Goal: Task Accomplishment & Management: Complete application form

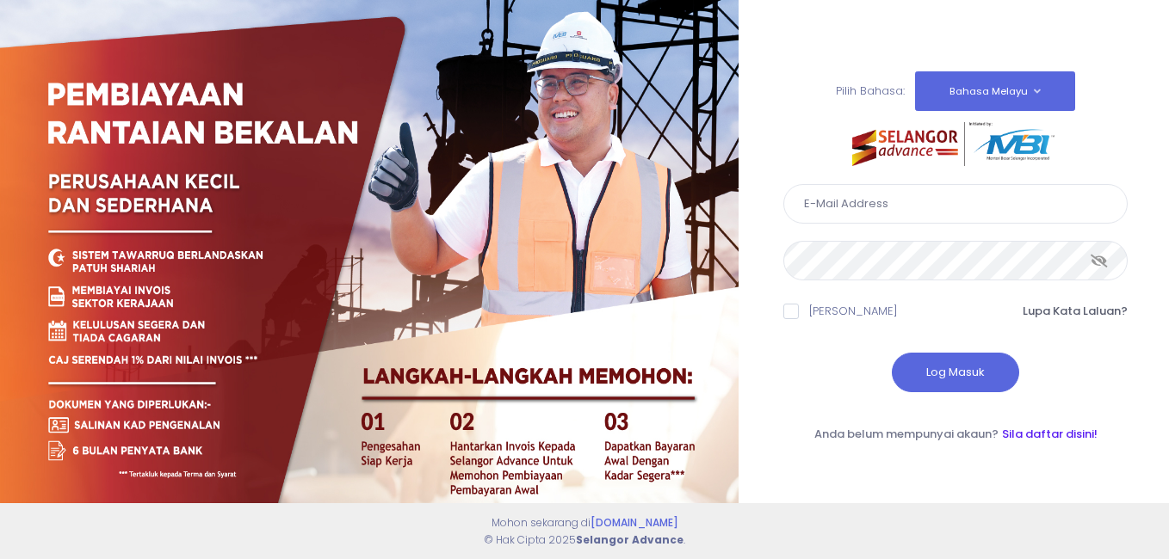
click at [1040, 437] on link "Sila daftar disini!" at bounding box center [1050, 434] width 96 height 16
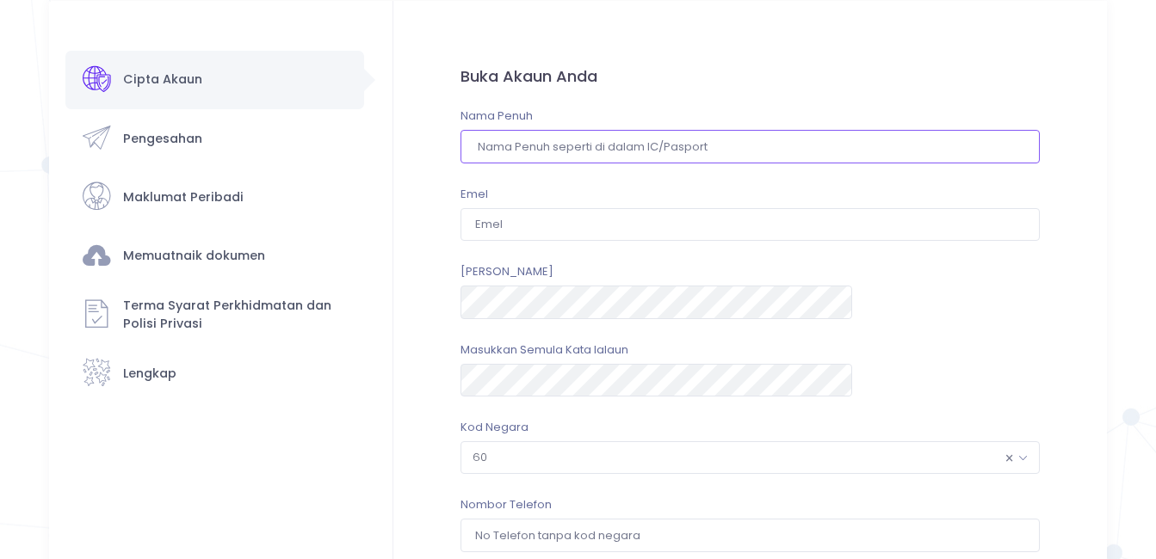
click at [656, 148] on input "text" at bounding box center [749, 146] width 579 height 33
type input "f"
click at [674, 146] on input "[PERSON_NAME]" at bounding box center [749, 146] width 579 height 33
type input "[PERSON_NAME]"
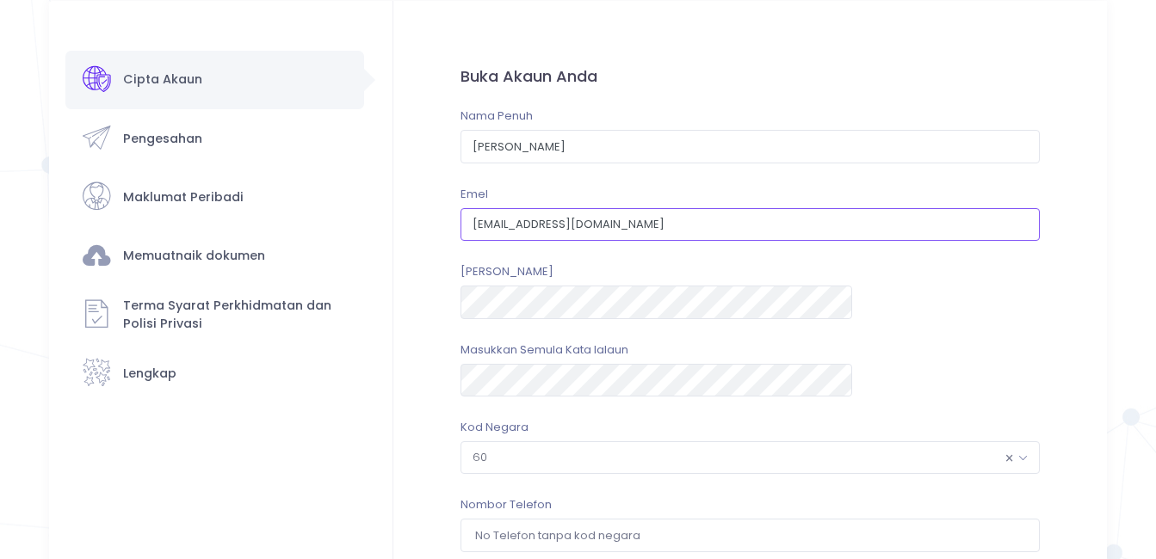
type input "haans_resources@yahoo.com"
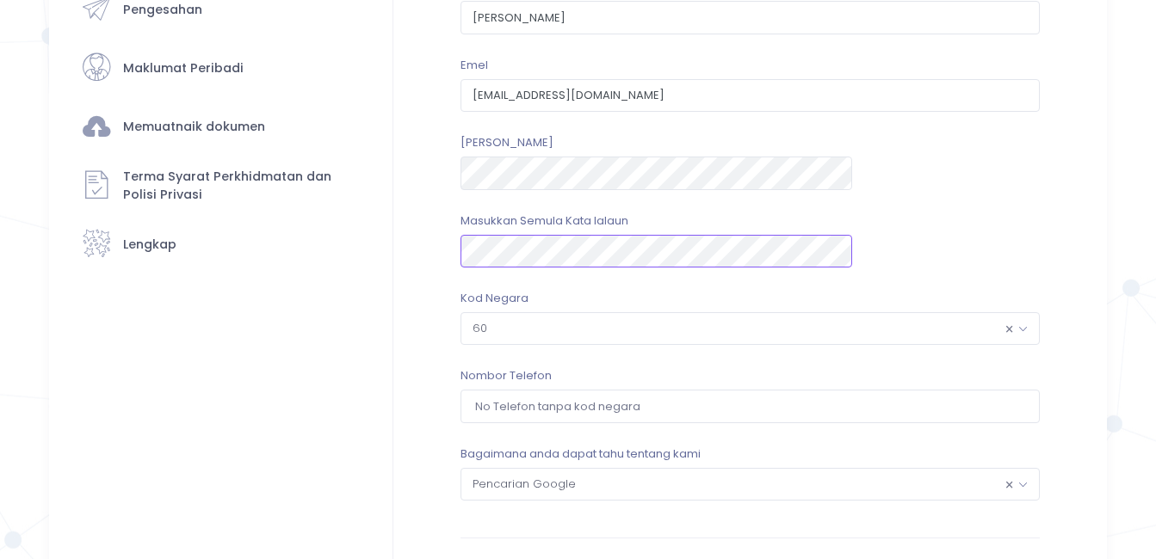
scroll to position [172, 0]
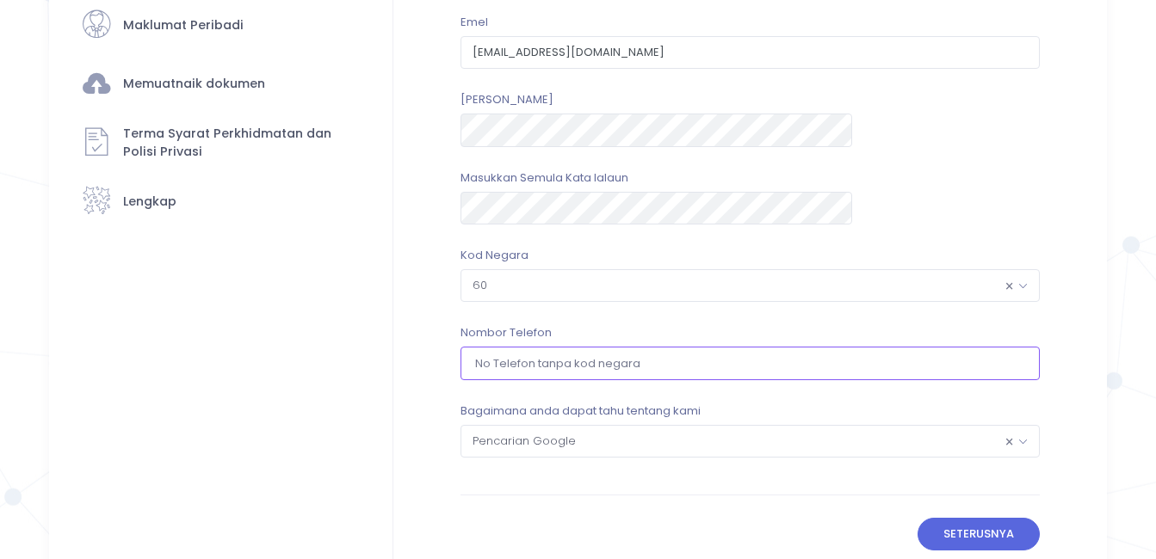
click at [771, 367] on input "tel" at bounding box center [749, 363] width 579 height 33
type input "193032961"
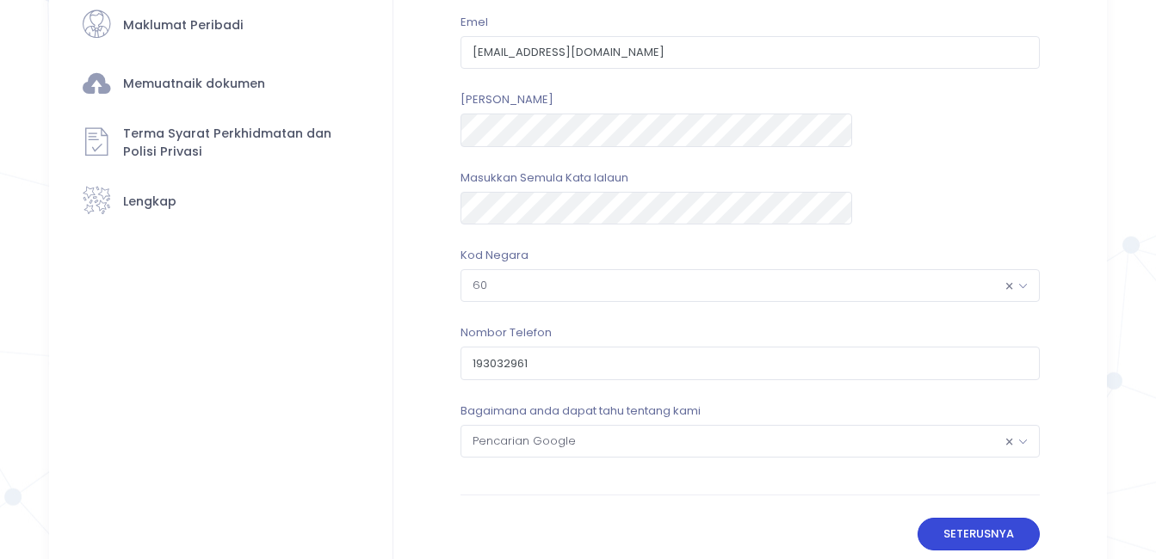
click at [917, 543] on button "Seterusnya" at bounding box center [978, 534] width 123 height 33
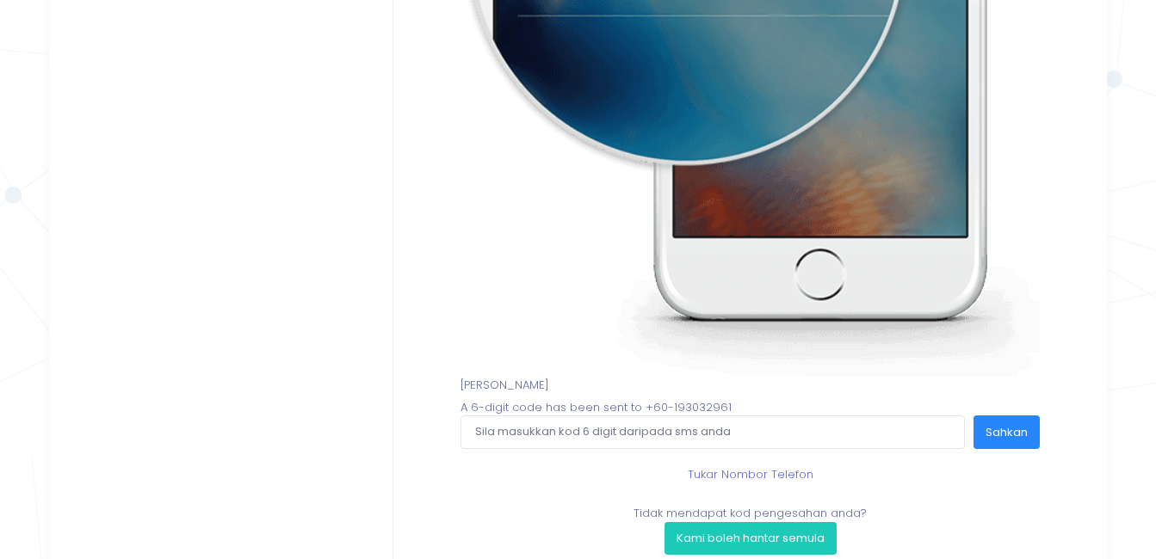
scroll to position [488, 0]
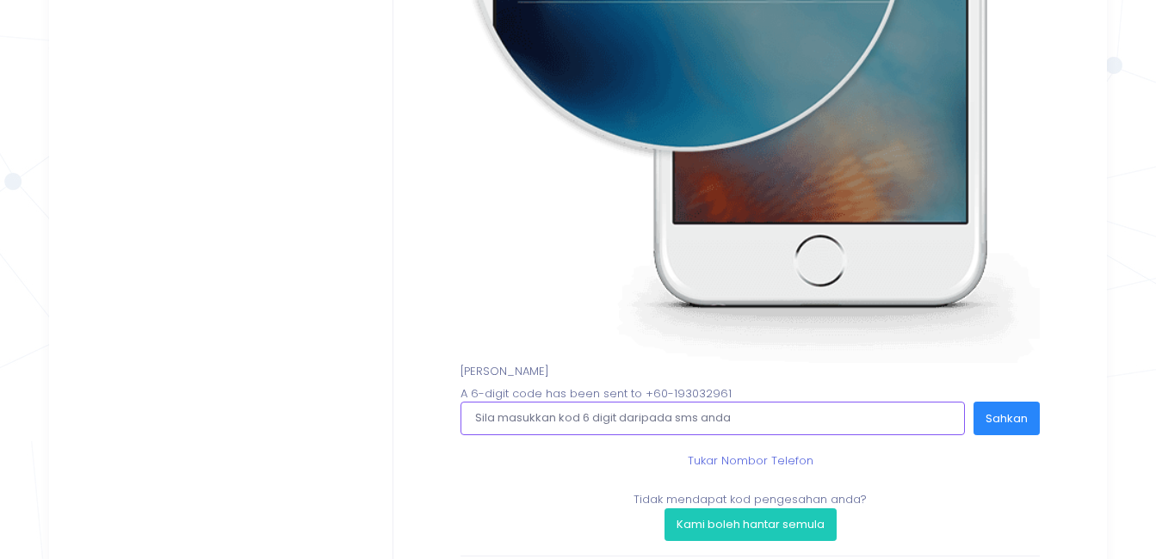
click at [785, 424] on input "text" at bounding box center [712, 418] width 504 height 33
type input "204873"
click at [1004, 415] on button "Sahkan" at bounding box center [1006, 418] width 66 height 33
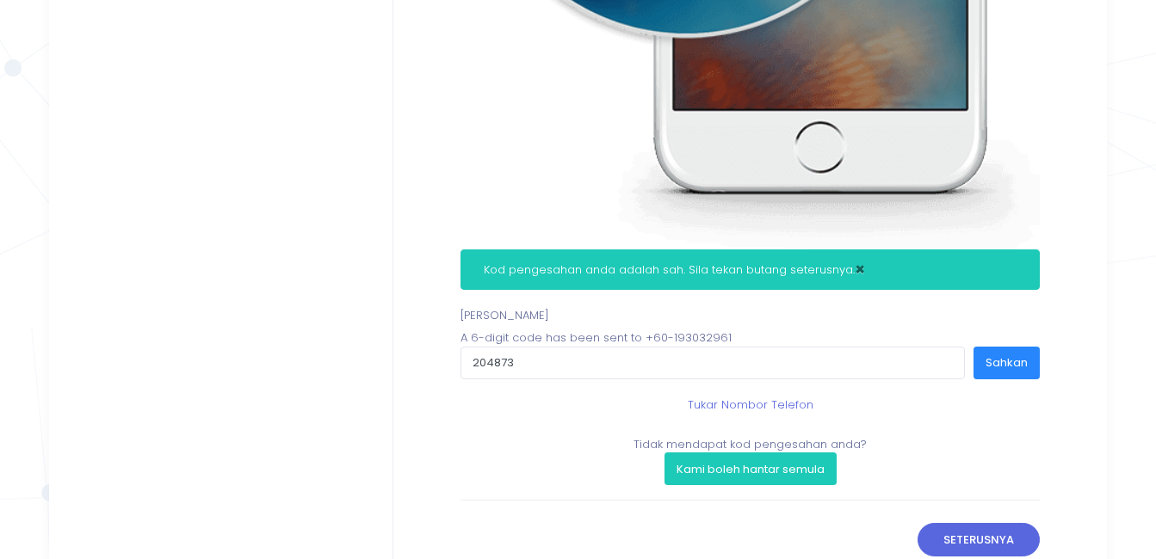
scroll to position [602, 0]
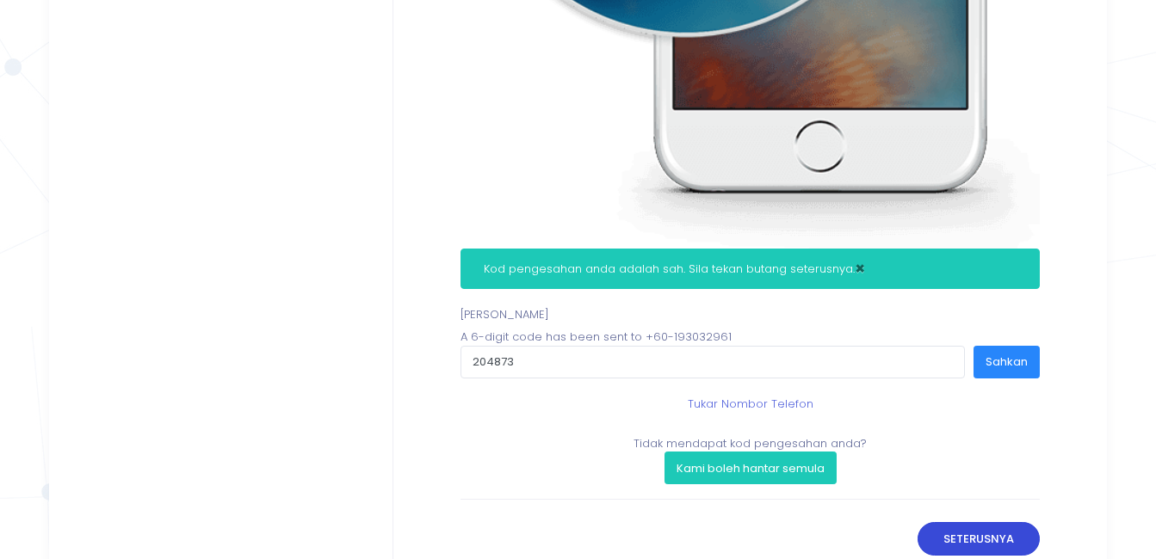
click at [959, 534] on button "Seterusnya" at bounding box center [978, 538] width 123 height 33
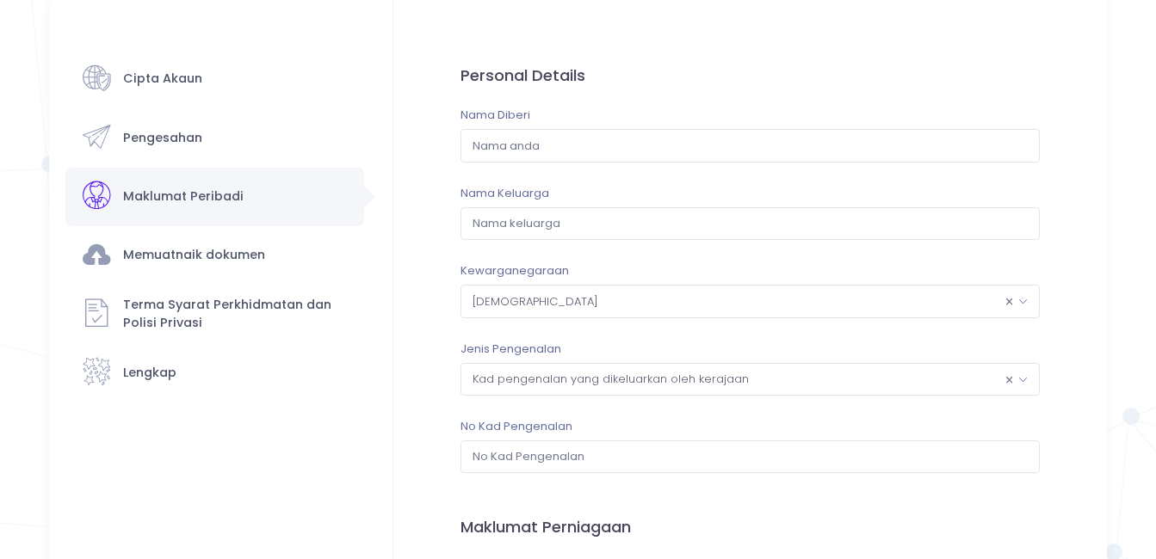
scroll to position [0, 0]
click at [596, 136] on input "text" at bounding box center [749, 146] width 579 height 33
type input "f"
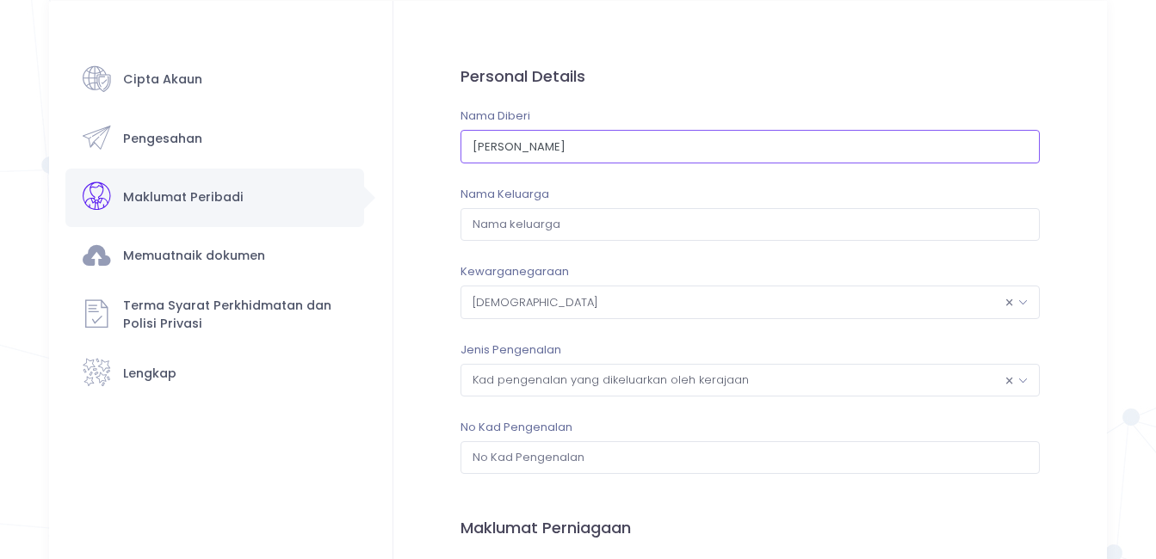
type input "FITRI HANOM"
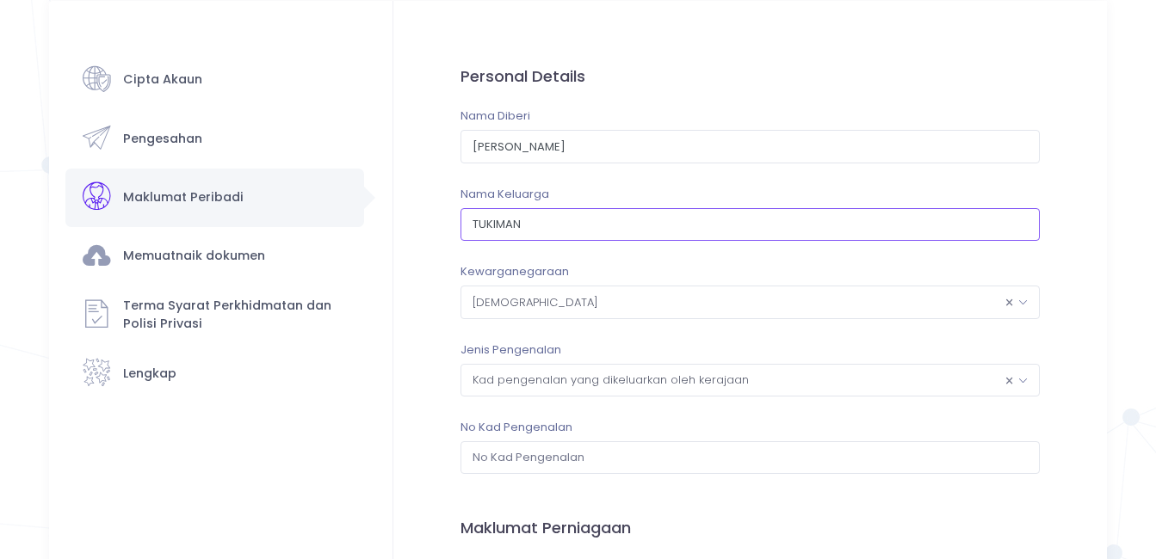
type input "TUKIMAN"
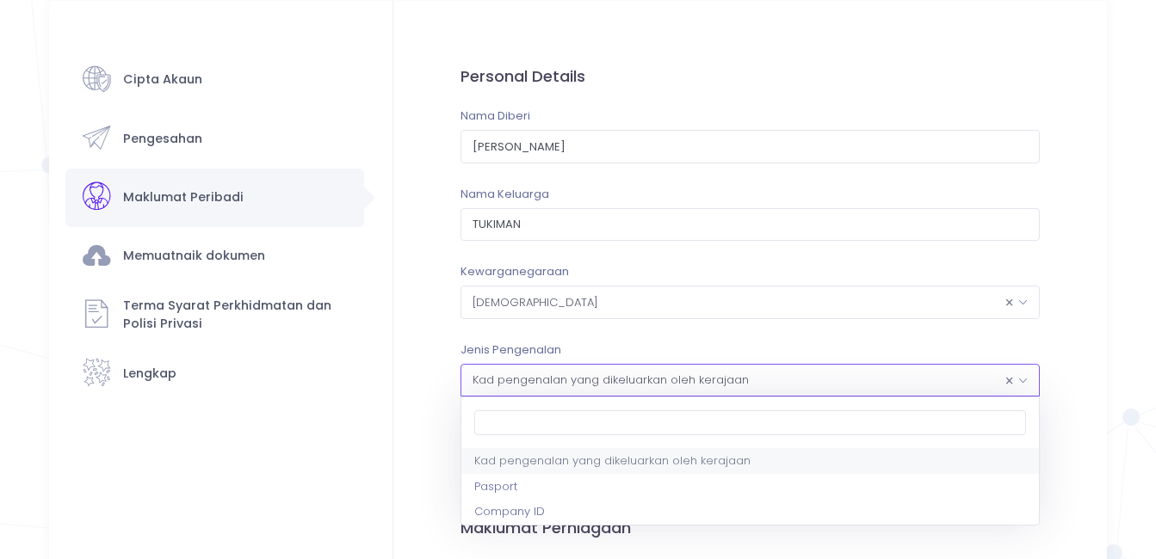
click at [547, 376] on span "× Kad pengenalan yang dikeluarkan oleh kerajaan" at bounding box center [750, 380] width 578 height 31
click at [532, 423] on input "search" at bounding box center [750, 424] width 552 height 26
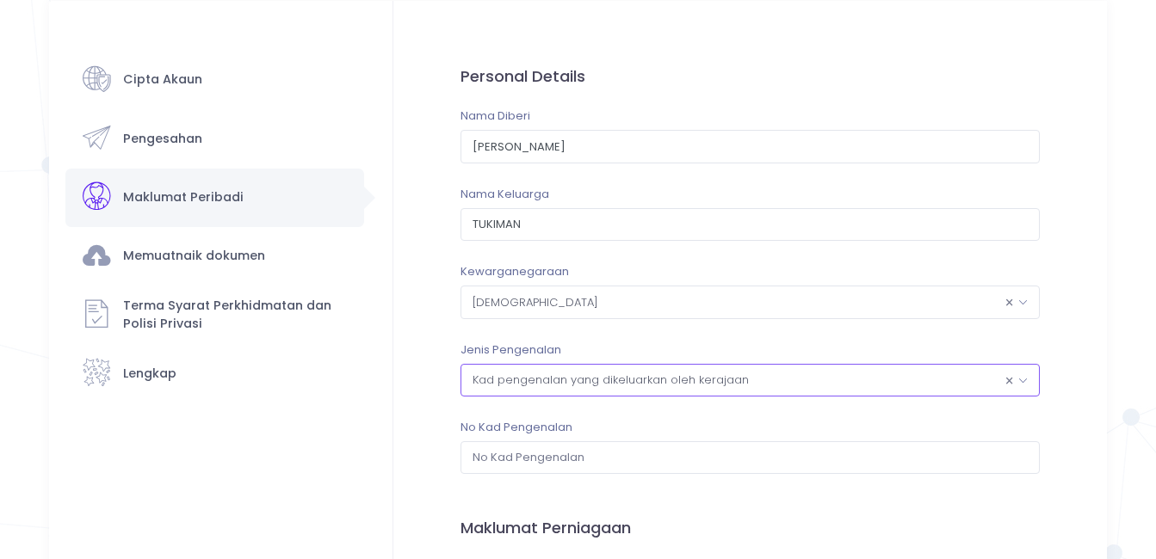
click at [557, 372] on span "× Kad pengenalan yang dikeluarkan oleh kerajaan" at bounding box center [750, 380] width 578 height 31
click at [527, 451] on input "text" at bounding box center [749, 458] width 579 height 33
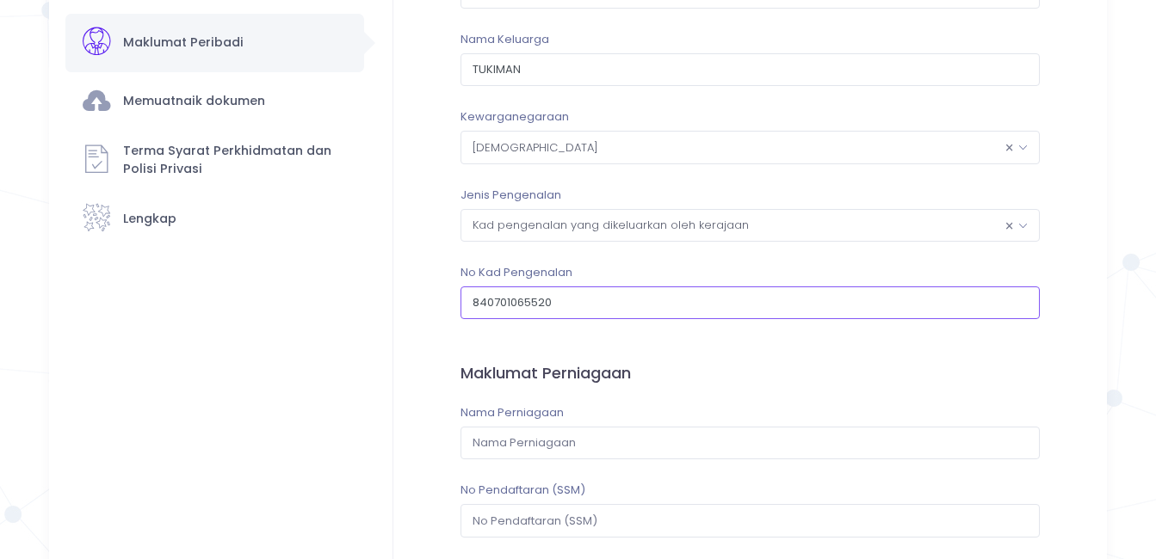
scroll to position [201, 0]
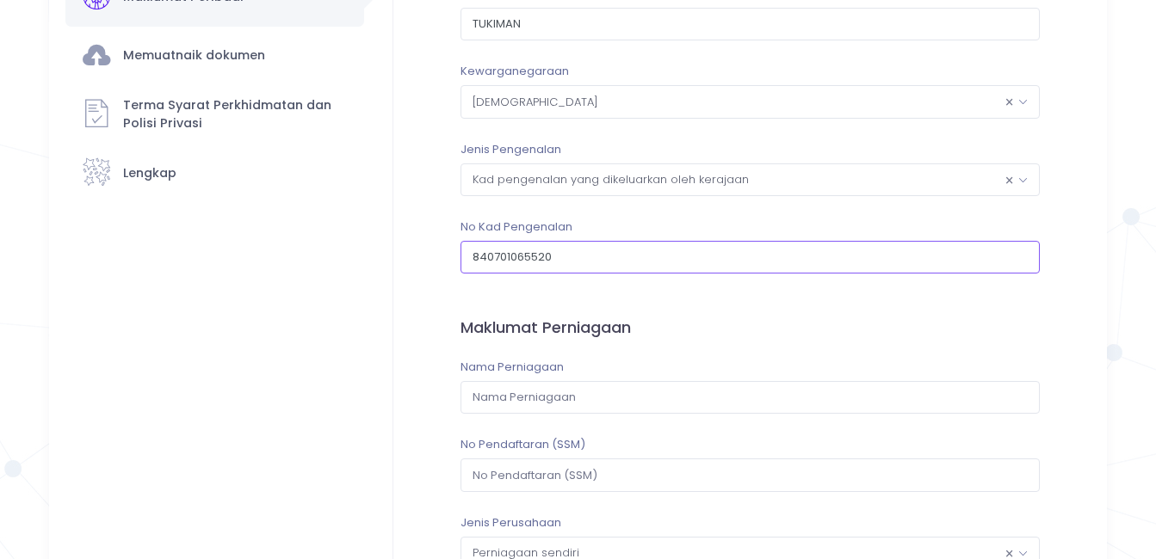
type input "840701065520"
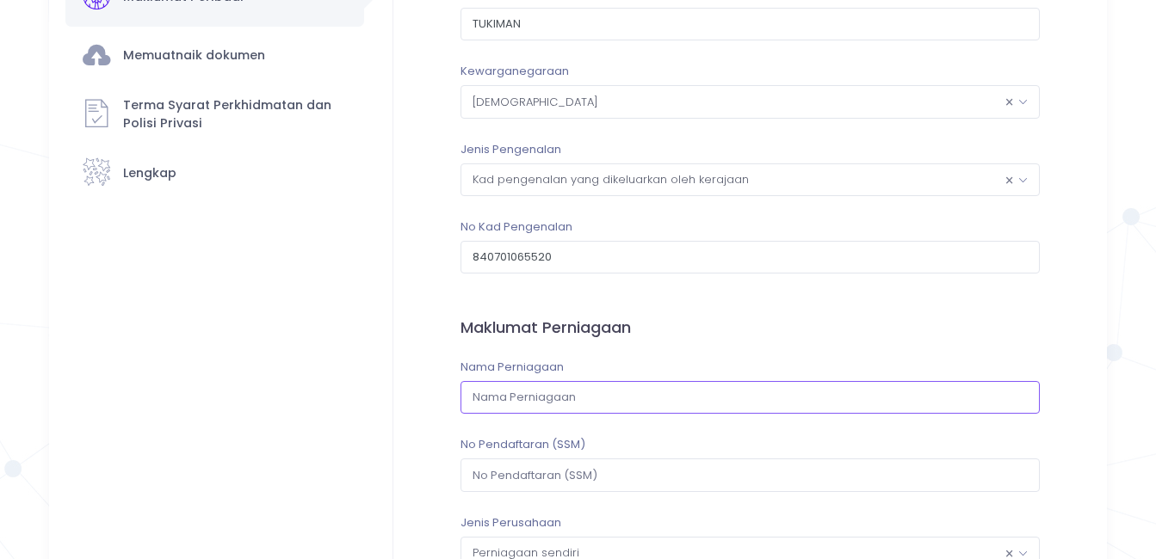
click at [539, 403] on input "text" at bounding box center [749, 397] width 579 height 33
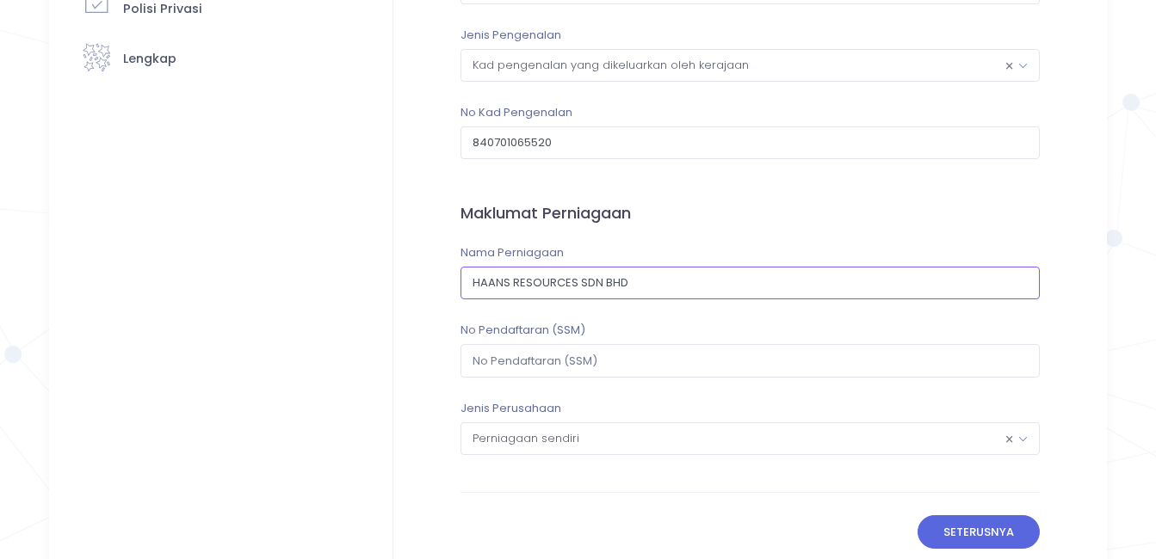
scroll to position [316, 0]
type input "HAANS RESOURCES SDN BHD"
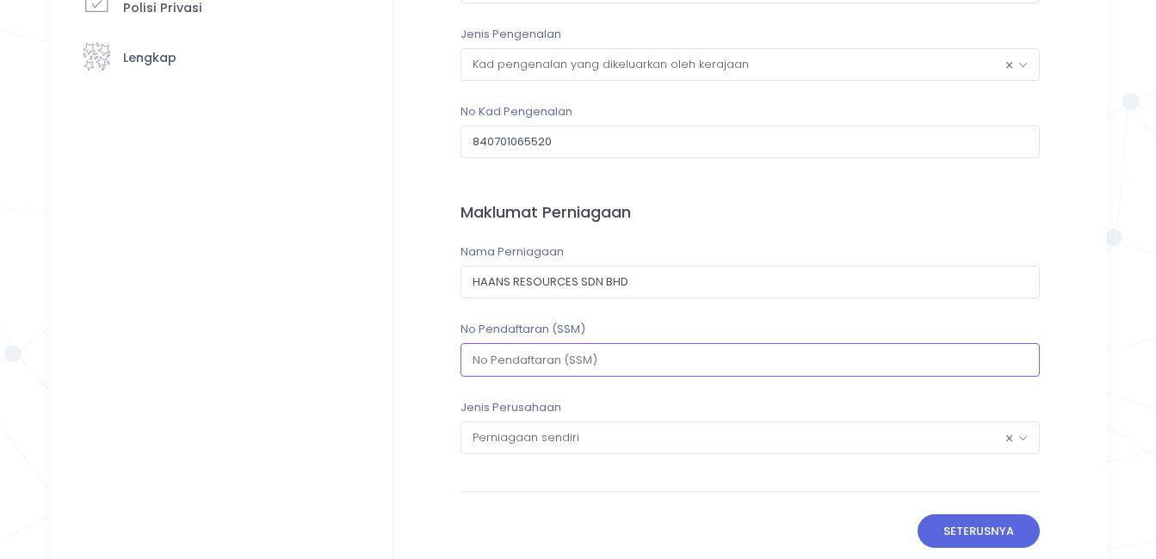
click at [560, 350] on input "text" at bounding box center [749, 359] width 579 height 33
type input "1310450-P"
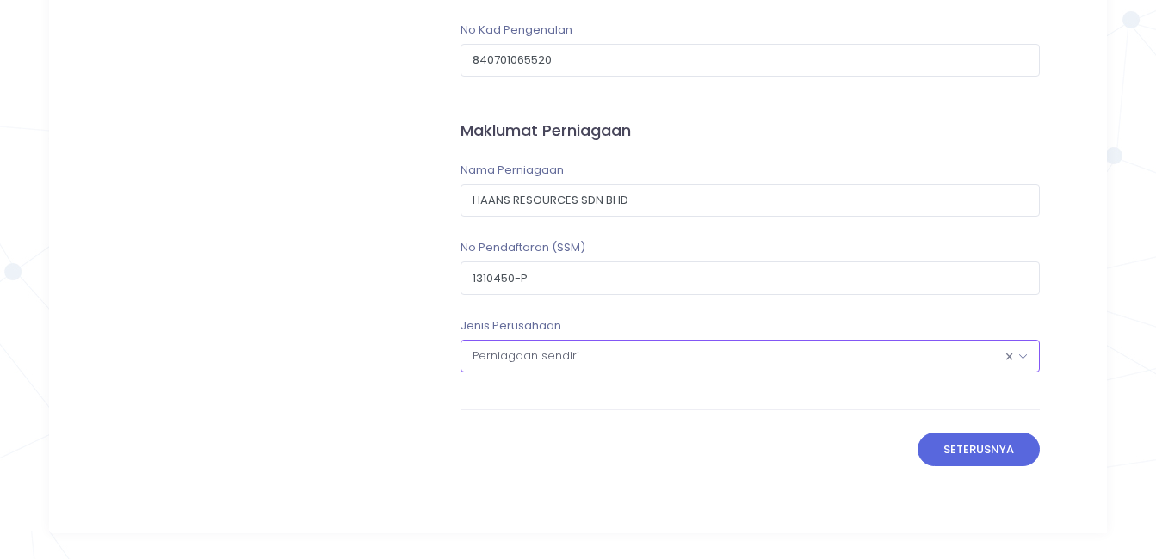
scroll to position [402, 0]
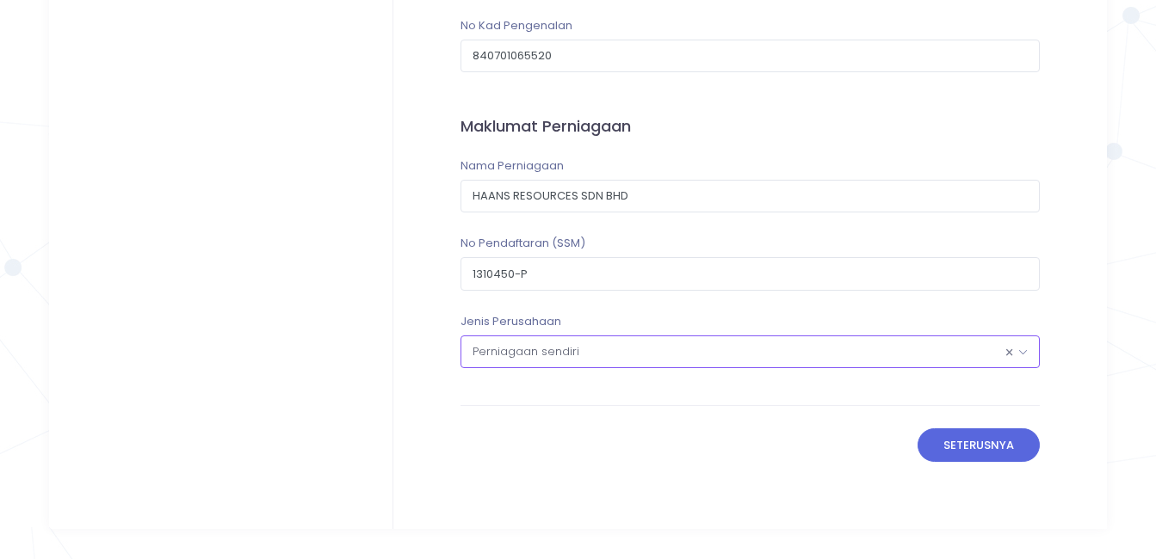
click at [582, 358] on span "× Perniagaan sendiri" at bounding box center [750, 352] width 578 height 31
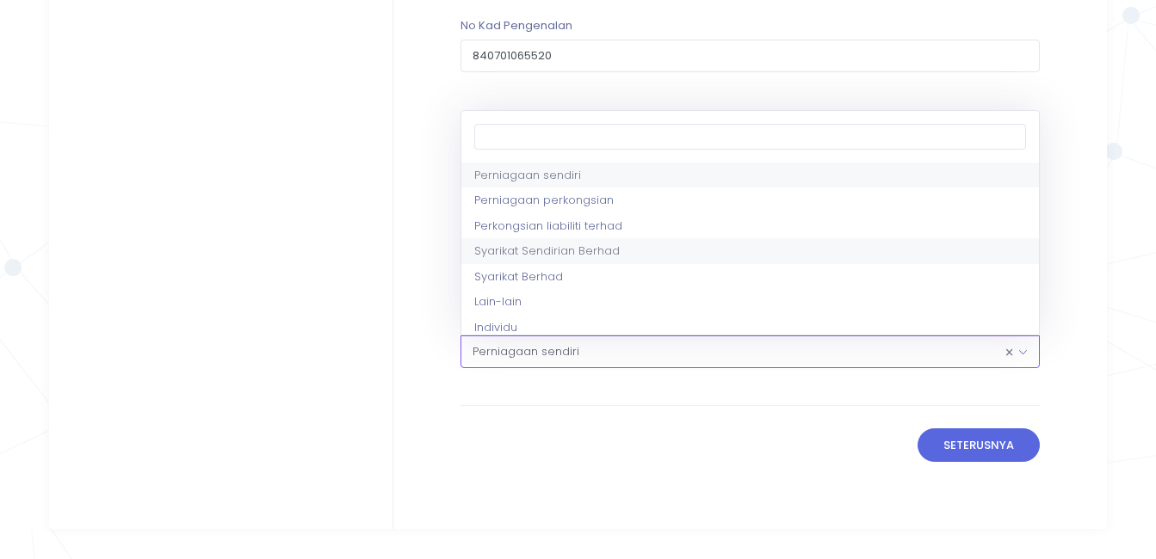
select select "4"
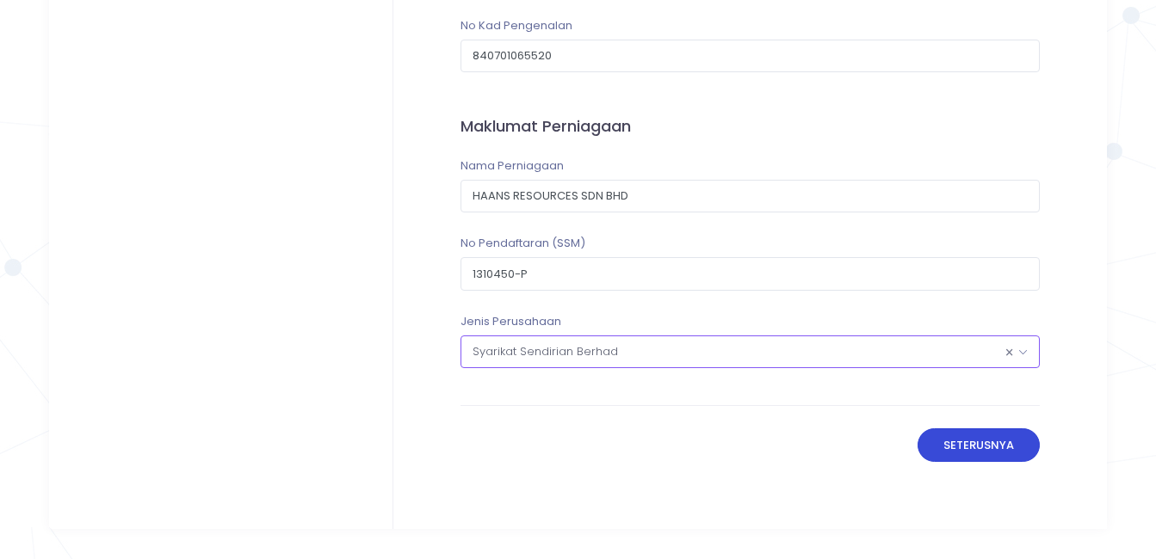
click at [955, 442] on button "Seterusnya" at bounding box center [978, 445] width 123 height 33
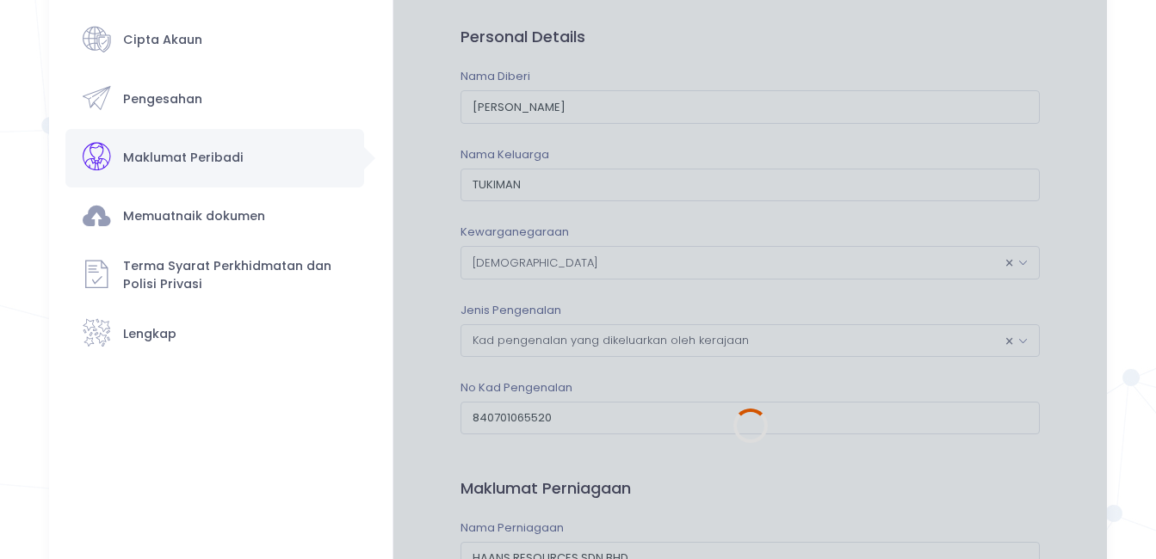
scroll to position [0, 0]
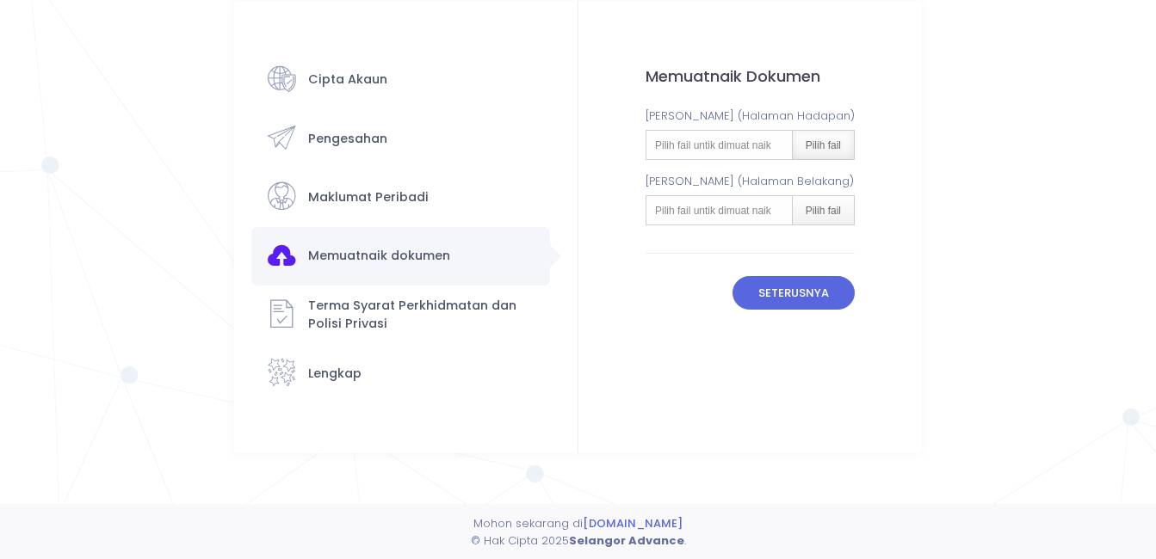
click at [825, 148] on div "Pilih fail" at bounding box center [823, 145] width 62 height 28
type input "C:\fakepath\KAD PENGENALAN HADAPAN FITRI HANUM BT TUKIMAN.pdf"
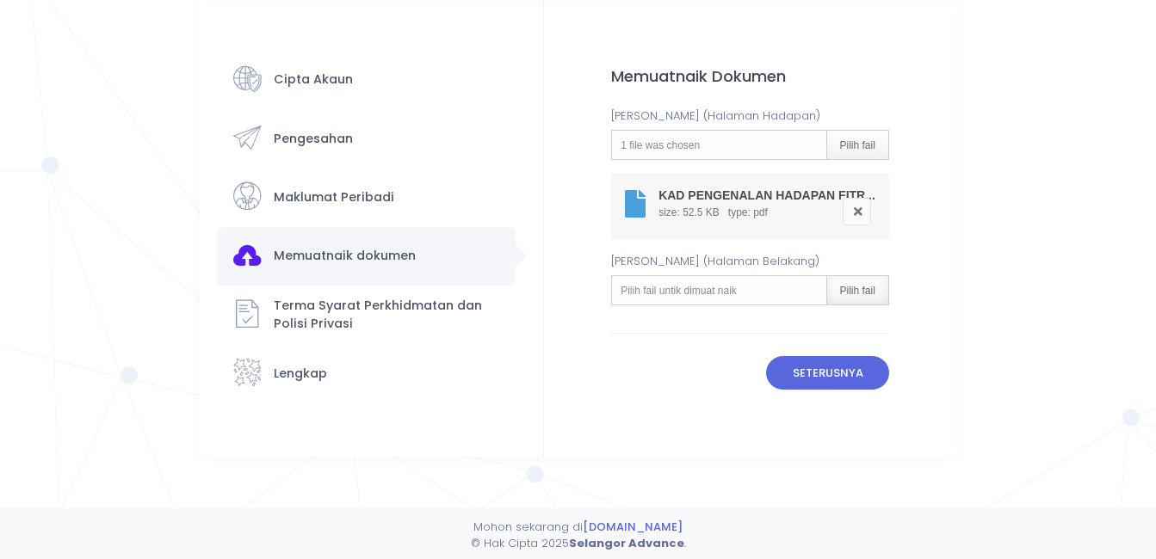
click at [847, 287] on div "Pilih fail" at bounding box center [857, 290] width 62 height 28
type input "C:\fakepath\KAD PENGENALAN BELAKANG FITRI HANUM BT TUKIMAN.pdf"
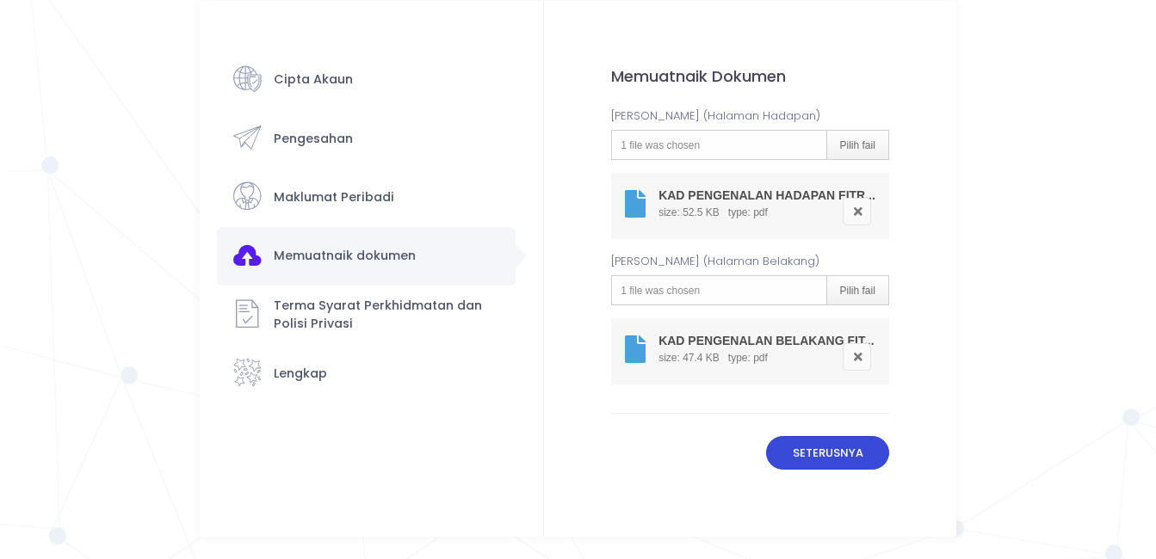
click at [825, 456] on button "Seterusnya" at bounding box center [827, 452] width 123 height 33
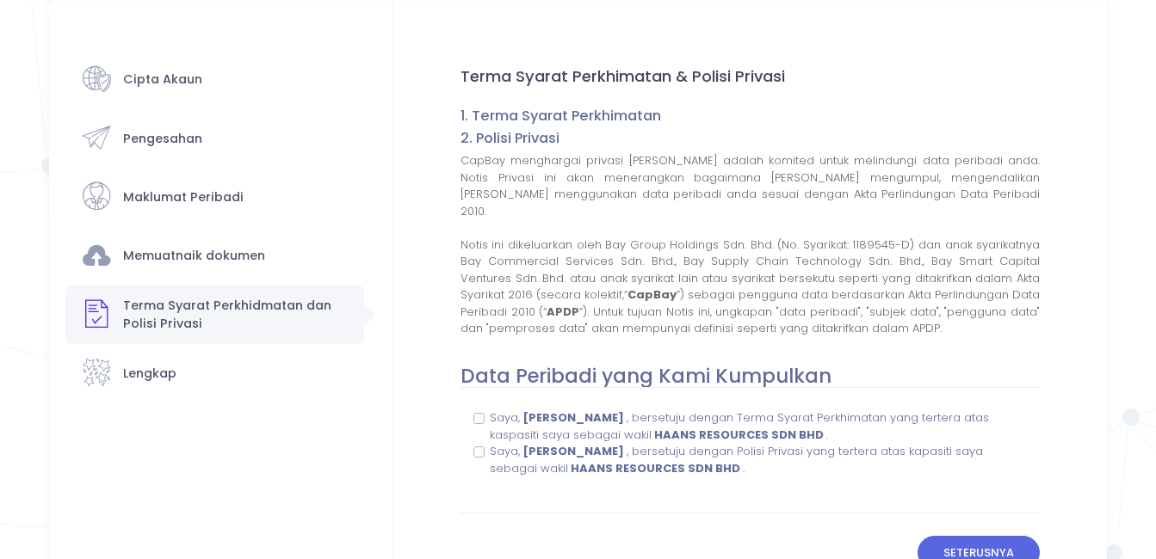
click at [490, 417] on label "Saya, FITRI HANOM BINTI TUKIMAN , bersetuju dengan Terma Syarat Perkhimatan yan…" at bounding box center [758, 427] width 537 height 34
click at [490, 417] on input "Saya, FITRI HANOM BINTI TUKIMAN , bersetuju dengan Terma Syarat Perkhimatan yan…" at bounding box center [495, 415] width 11 height 11
checkbox input "true"
click at [490, 451] on label "Saya, FITRI HANOM BINTI TUKIMAN , bersetuju dengan Polisi Privasi yang tertera …" at bounding box center [758, 460] width 537 height 34
click at [490, 451] on input "Saya, FITRI HANOM BINTI TUKIMAN , bersetuju dengan Polisi Privasi yang tertera …" at bounding box center [495, 448] width 11 height 11
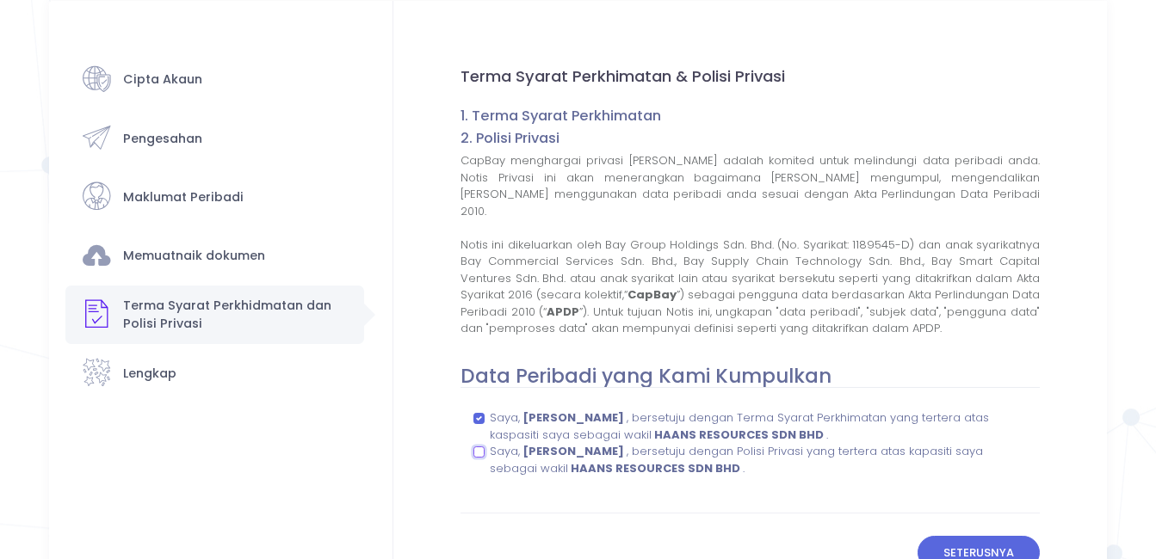
checkbox input "true"
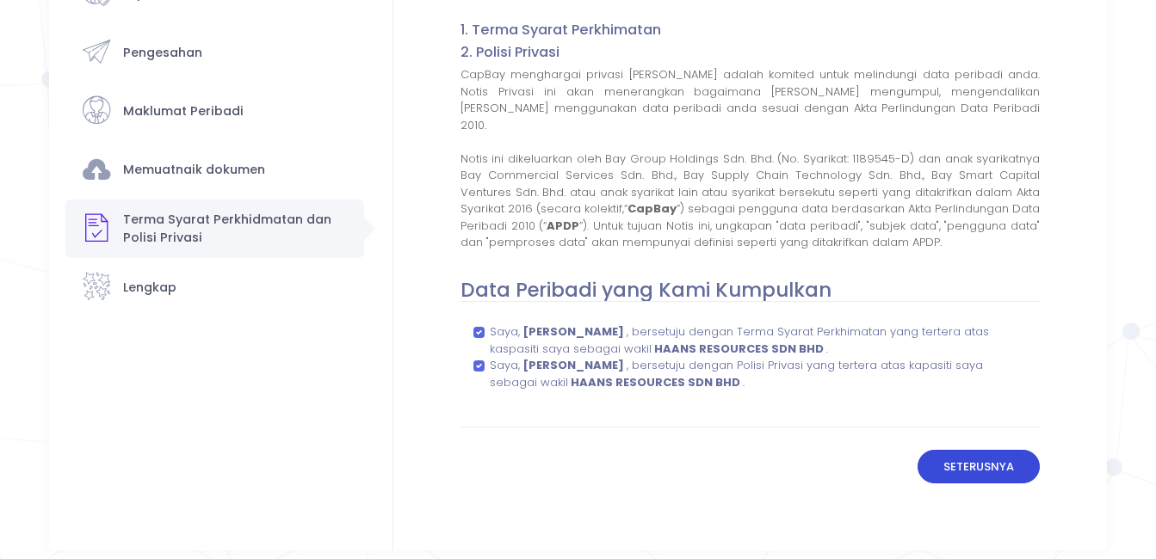
click at [971, 461] on button "Seterusnya" at bounding box center [978, 466] width 123 height 33
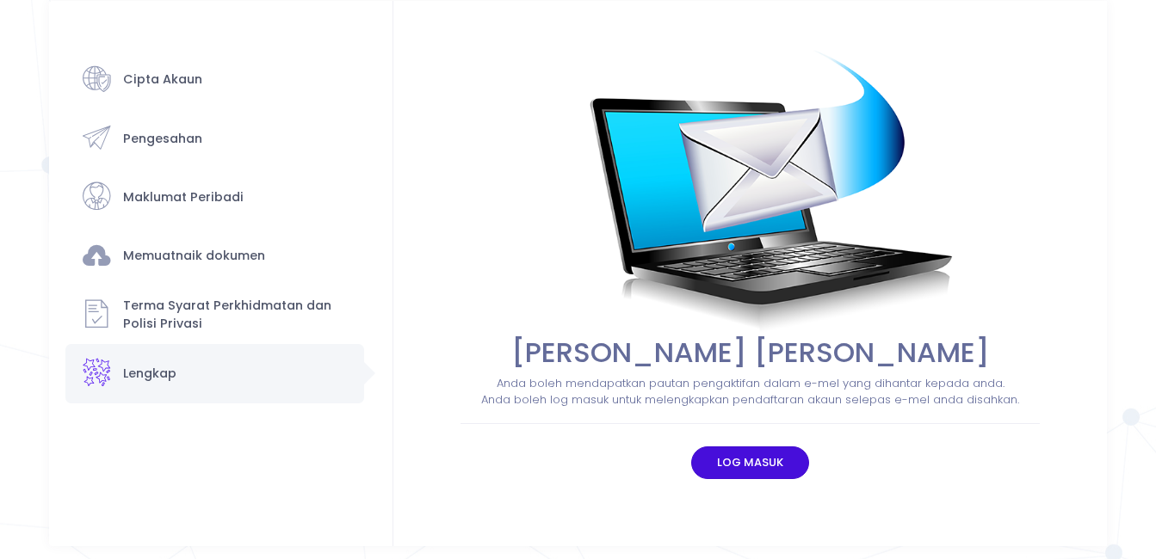
click at [740, 456] on button "Log masuk" at bounding box center [750, 463] width 119 height 33
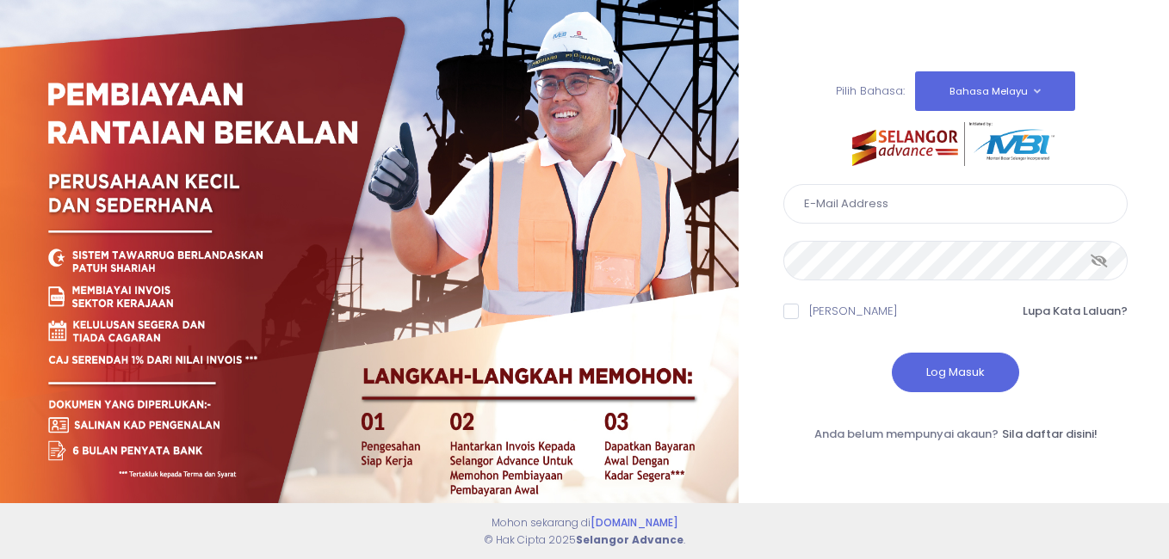
type input "H"
type input "[EMAIL_ADDRESS][DOMAIN_NAME]"
click at [1097, 261] on icon at bounding box center [1098, 261] width 17 height 0
click at [1097, 261] on icon at bounding box center [1099, 261] width 15 height 0
click at [933, 361] on button "Log Masuk" at bounding box center [955, 373] width 127 height 40
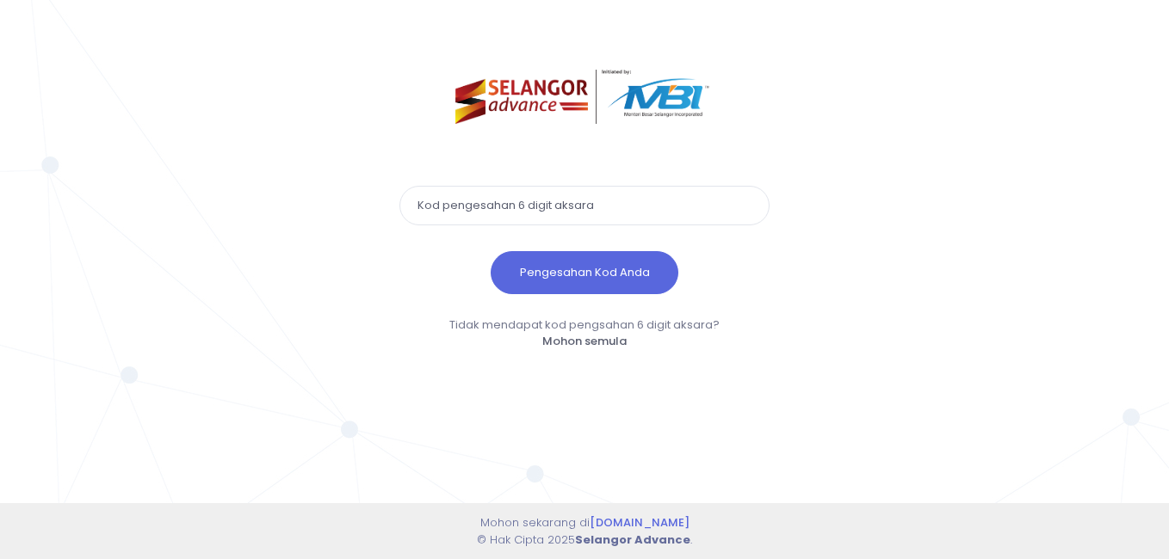
click at [565, 207] on input "text" at bounding box center [584, 206] width 370 height 40
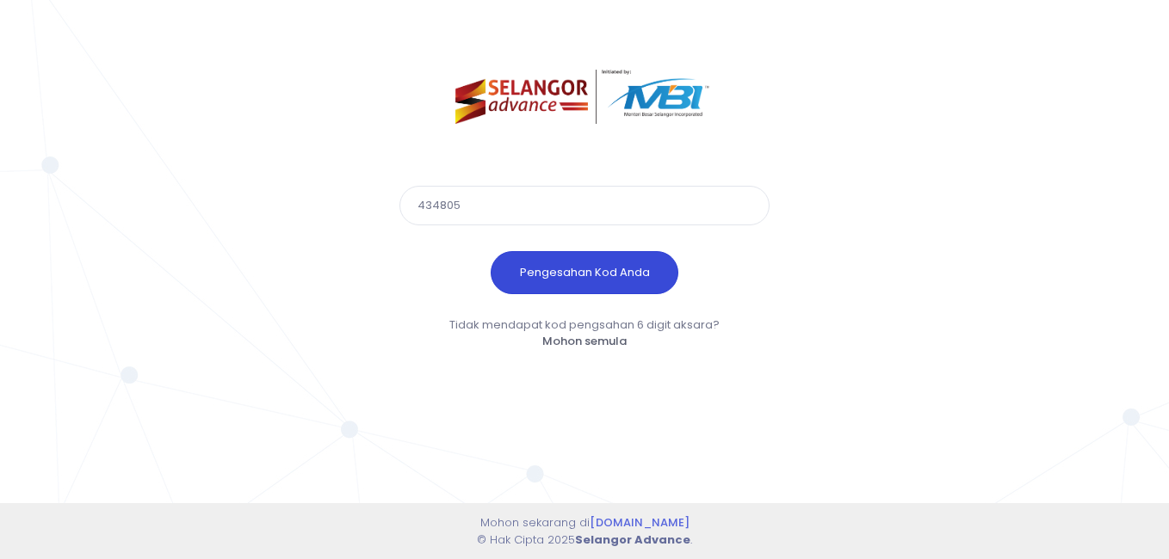
type input "434805"
click at [577, 270] on button "Pengesahan Kod Anda" at bounding box center [585, 272] width 188 height 43
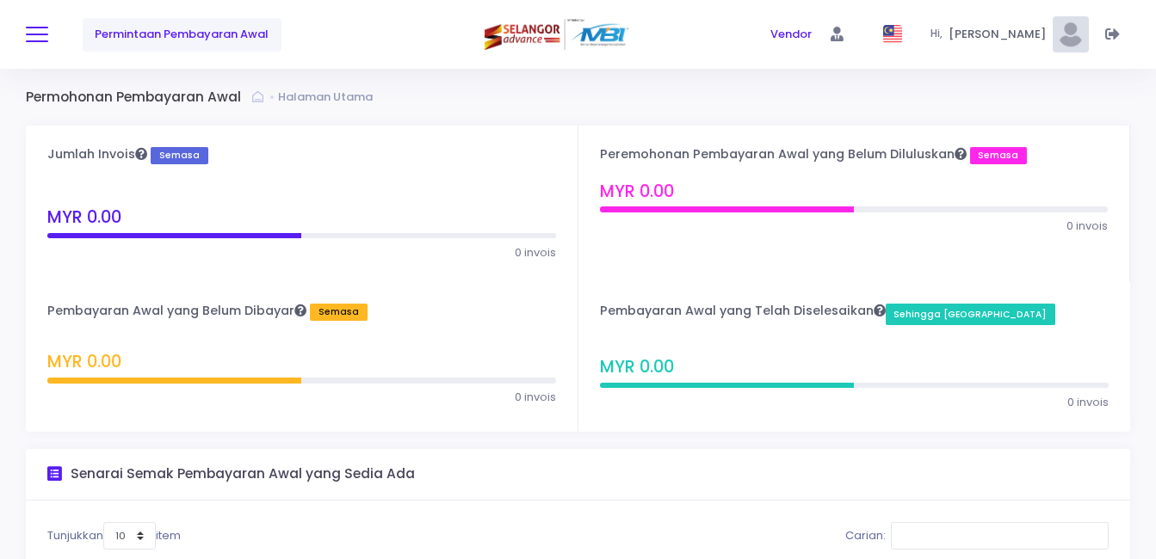
click at [34, 32] on button at bounding box center [37, 34] width 22 height 22
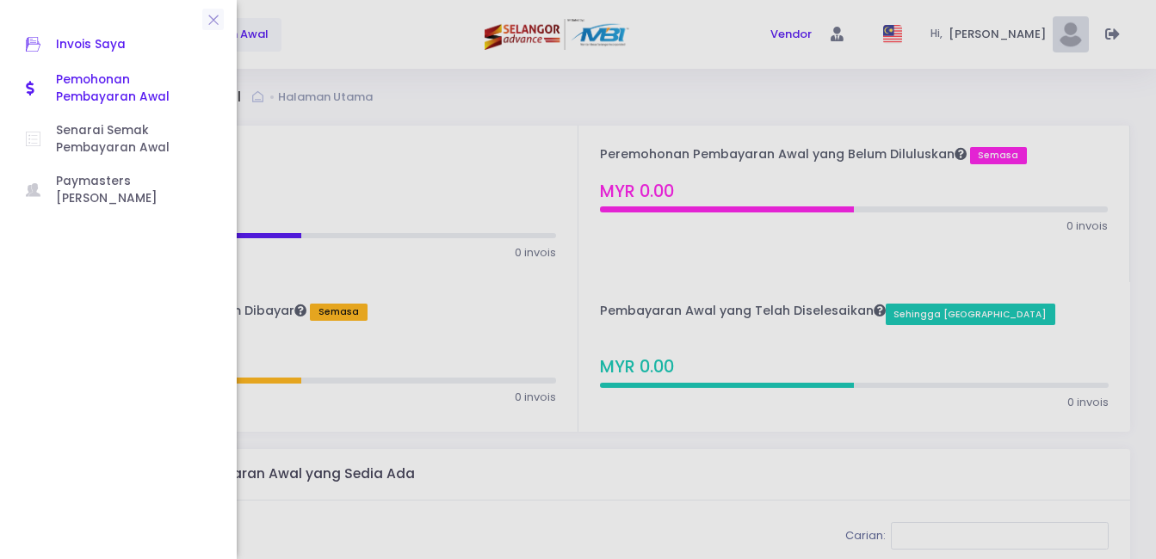
click at [102, 45] on span "Invois Saya" at bounding box center [133, 45] width 155 height 22
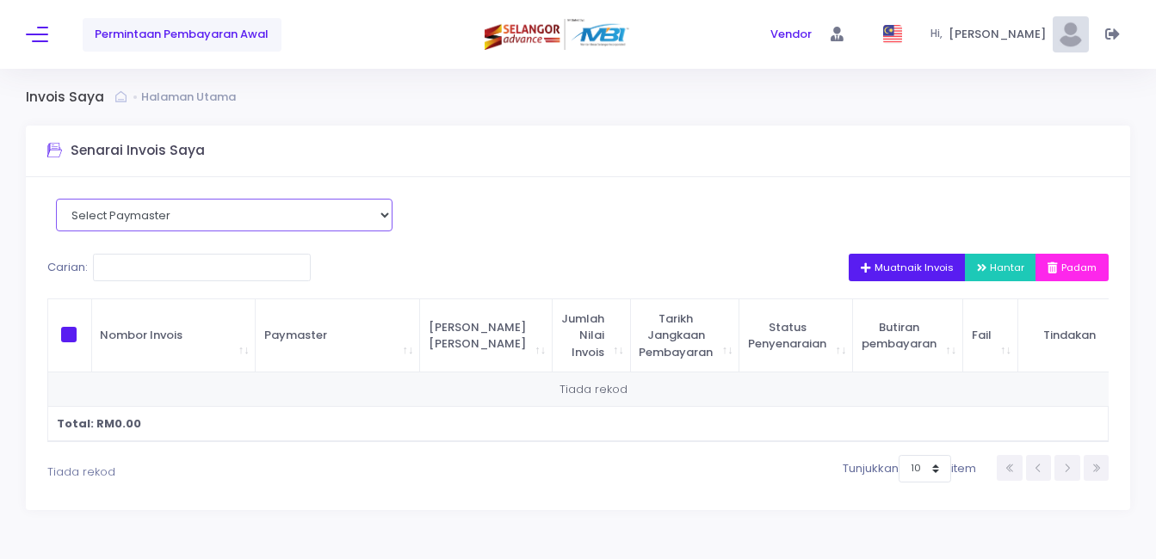
click at [203, 216] on select "Select Paymaster" at bounding box center [224, 215] width 337 height 33
click at [812, 31] on span "Vendor" at bounding box center [790, 34] width 41 height 17
click at [843, 34] on icon at bounding box center [837, 34] width 13 height 0
click at [856, 45] on span at bounding box center [837, 34] width 36 height 36
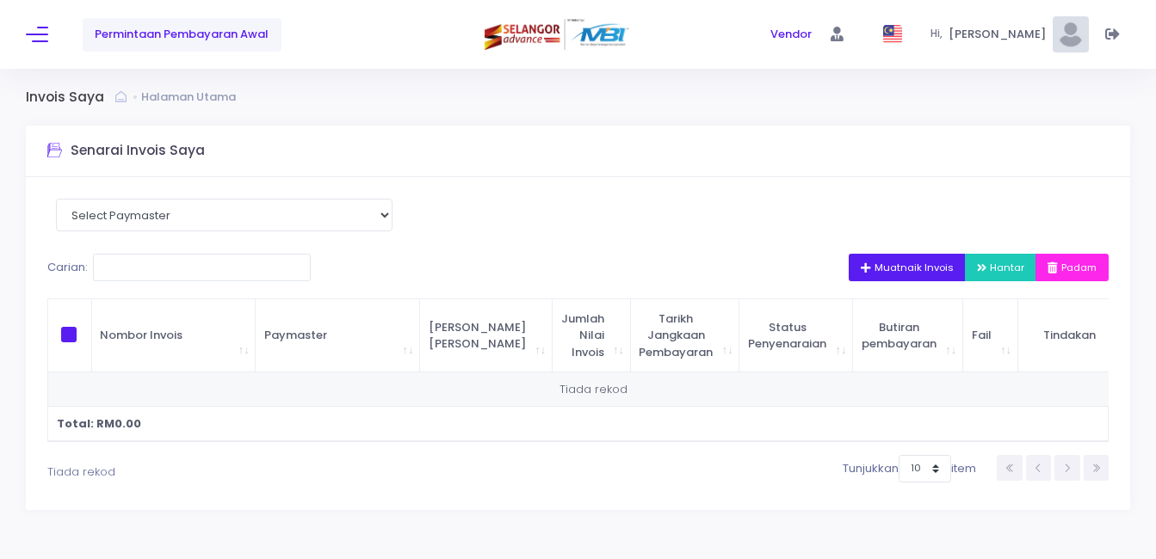
click at [1075, 40] on img at bounding box center [1071, 34] width 36 height 36
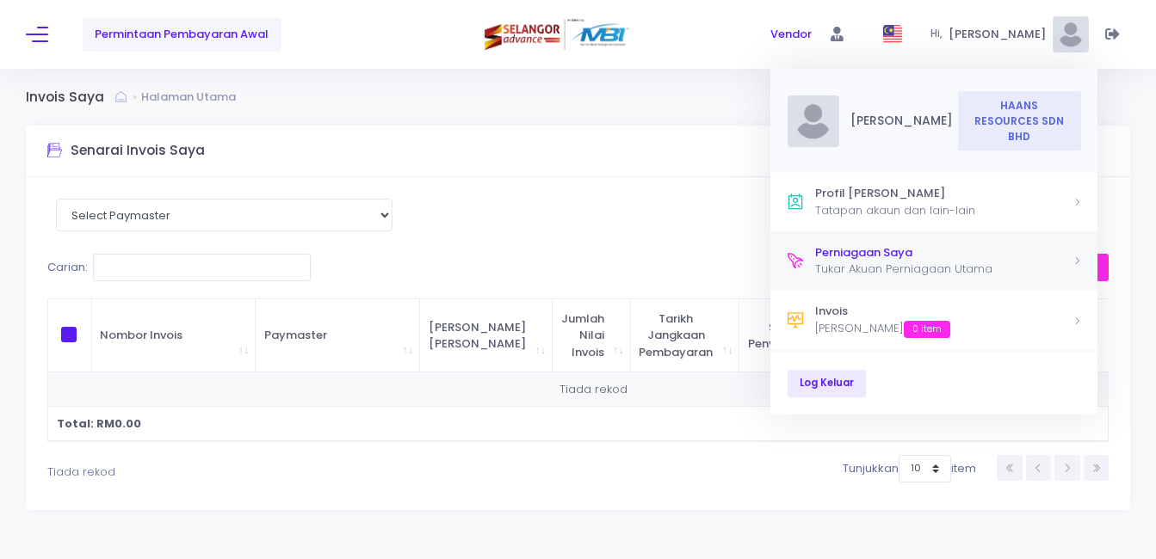
click at [991, 258] on div "Perniagaan Saya" at bounding box center [943, 252] width 257 height 17
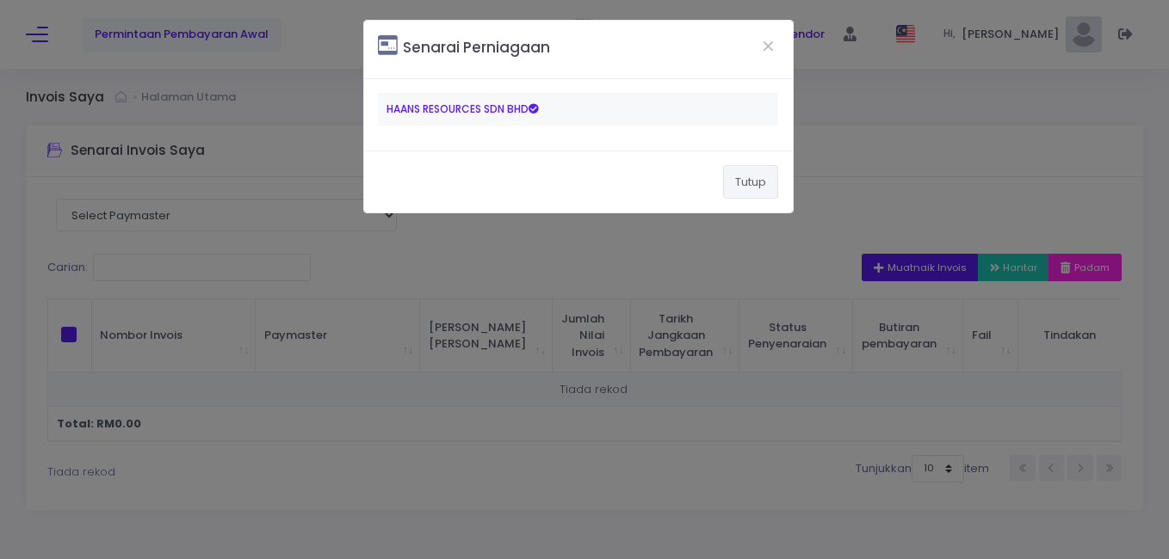
click at [737, 179] on button "Tutup" at bounding box center [750, 181] width 55 height 33
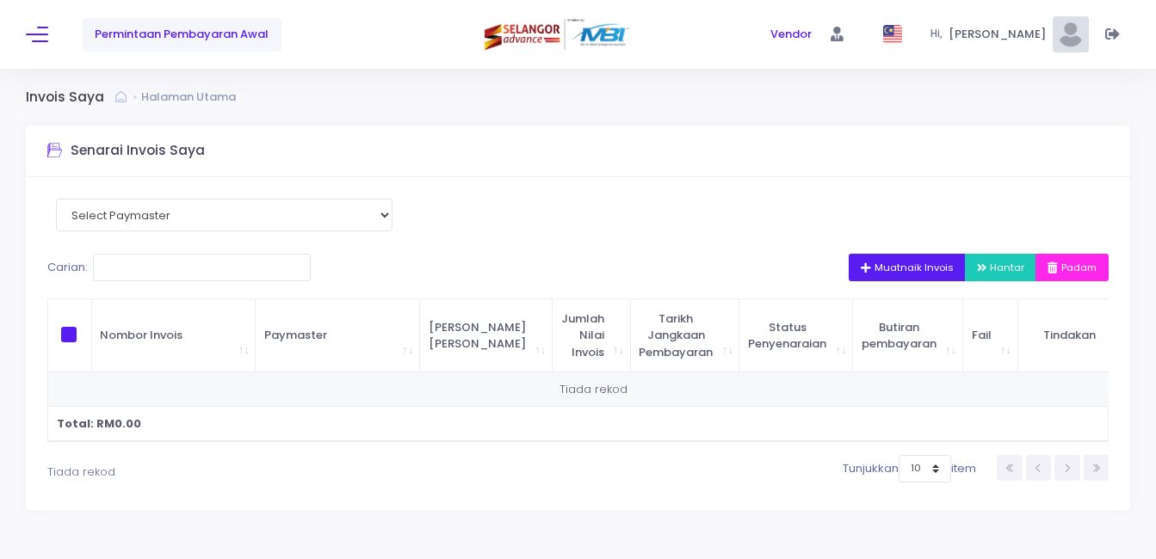
click at [167, 100] on link "Halaman Utama" at bounding box center [190, 97] width 99 height 17
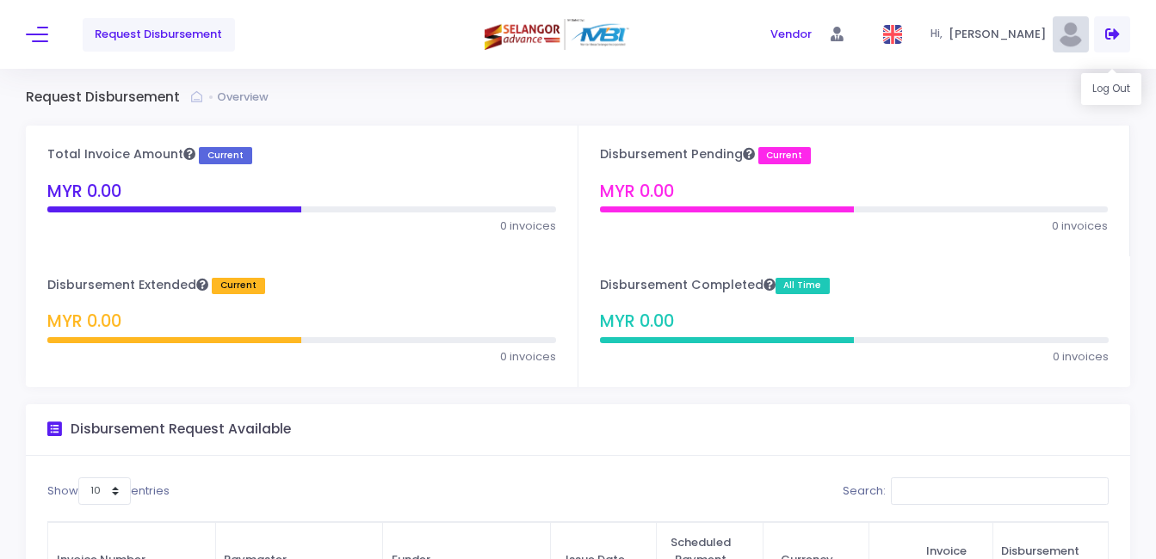
click at [1109, 34] on icon at bounding box center [1112, 34] width 15 height 0
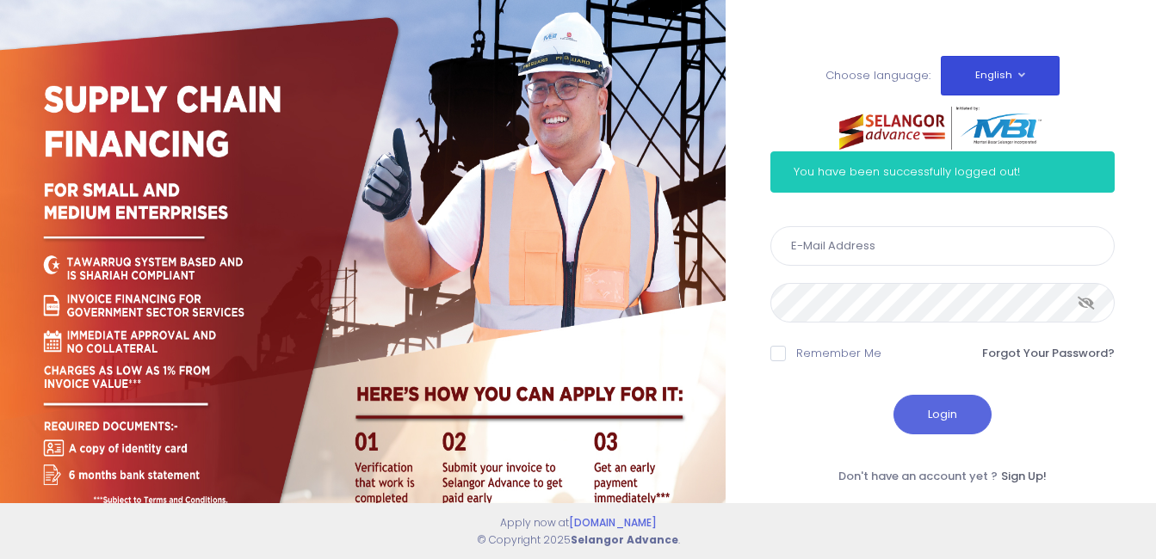
click at [1005, 64] on button "English" at bounding box center [1000, 76] width 119 height 40
click at [996, 127] on link "Bahasa Melayu" at bounding box center [1019, 123] width 157 height 33
